Goal: Transaction & Acquisition: Purchase product/service

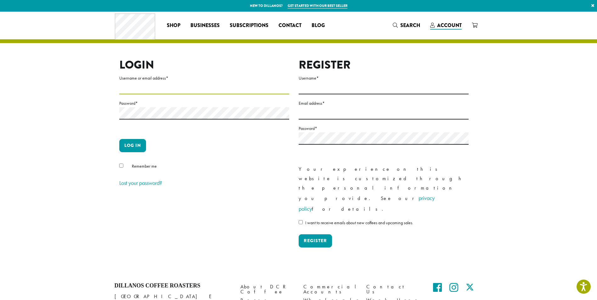
click at [125, 87] on input "Username or email address *" at bounding box center [204, 88] width 170 height 12
type input "**********"
click at [119, 139] on button "Log in" at bounding box center [132, 145] width 27 height 13
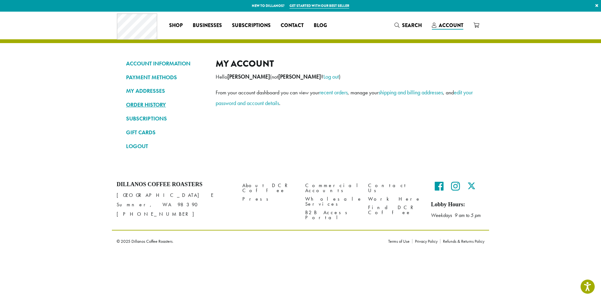
click at [152, 105] on link "ORDER HISTORY" at bounding box center [166, 104] width 80 height 11
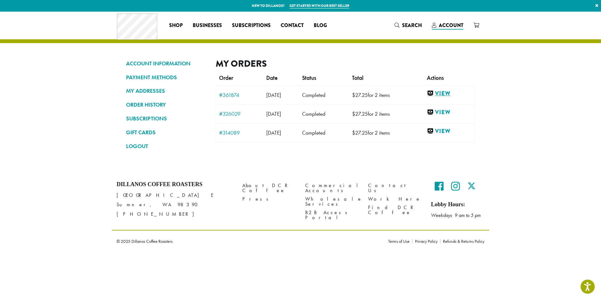
click at [456, 92] on link "View" at bounding box center [449, 94] width 45 height 8
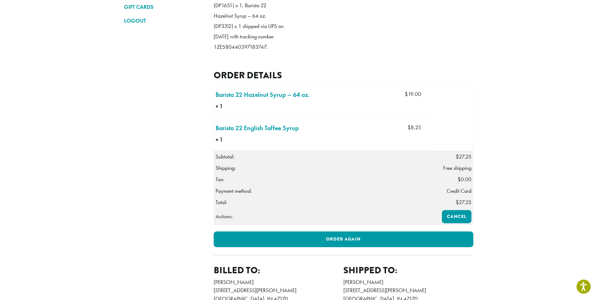
scroll to position [126, 0]
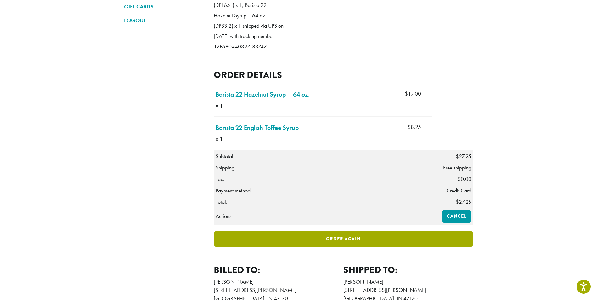
click at [377, 247] on link "Order again" at bounding box center [344, 239] width 260 height 16
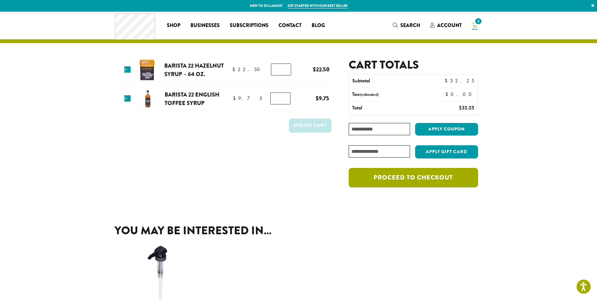
click at [422, 174] on link "Proceed to checkout" at bounding box center [413, 178] width 129 height 20
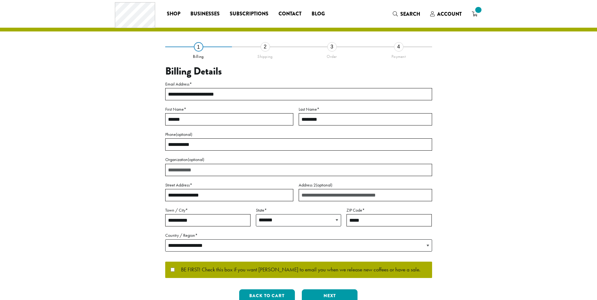
select select "**"
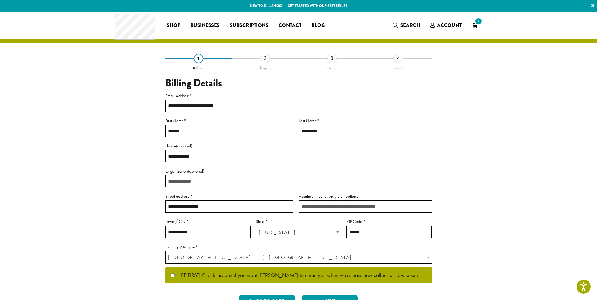
scroll to position [31, 0]
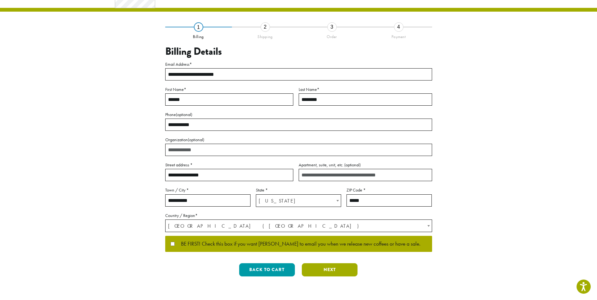
click at [338, 269] on button "Next" at bounding box center [330, 269] width 56 height 13
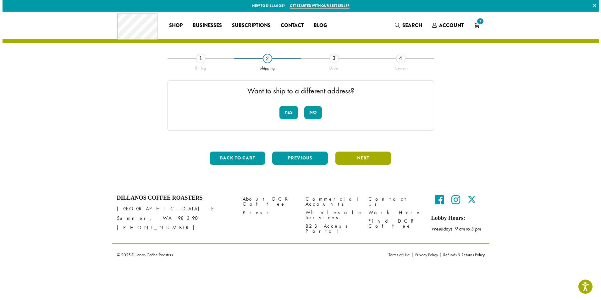
scroll to position [0, 0]
click at [316, 114] on button "No" at bounding box center [314, 112] width 18 height 13
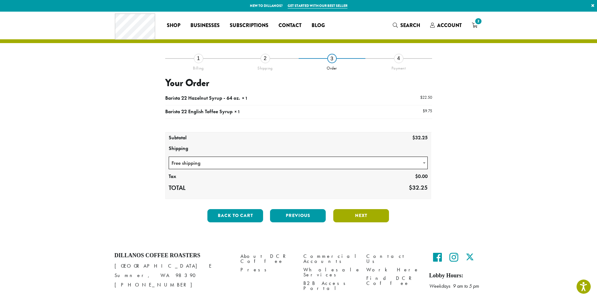
click at [380, 216] on button "Next" at bounding box center [361, 215] width 56 height 13
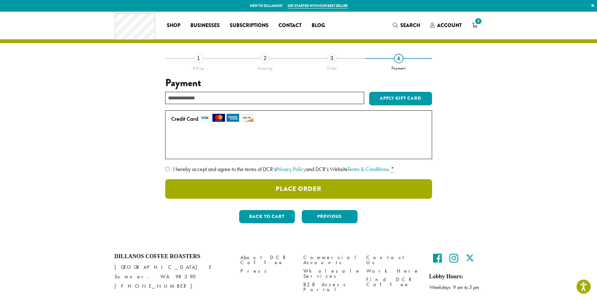
click at [332, 184] on button "Place Order" at bounding box center [298, 189] width 267 height 20
